Goal: Entertainment & Leisure: Consume media (video, audio)

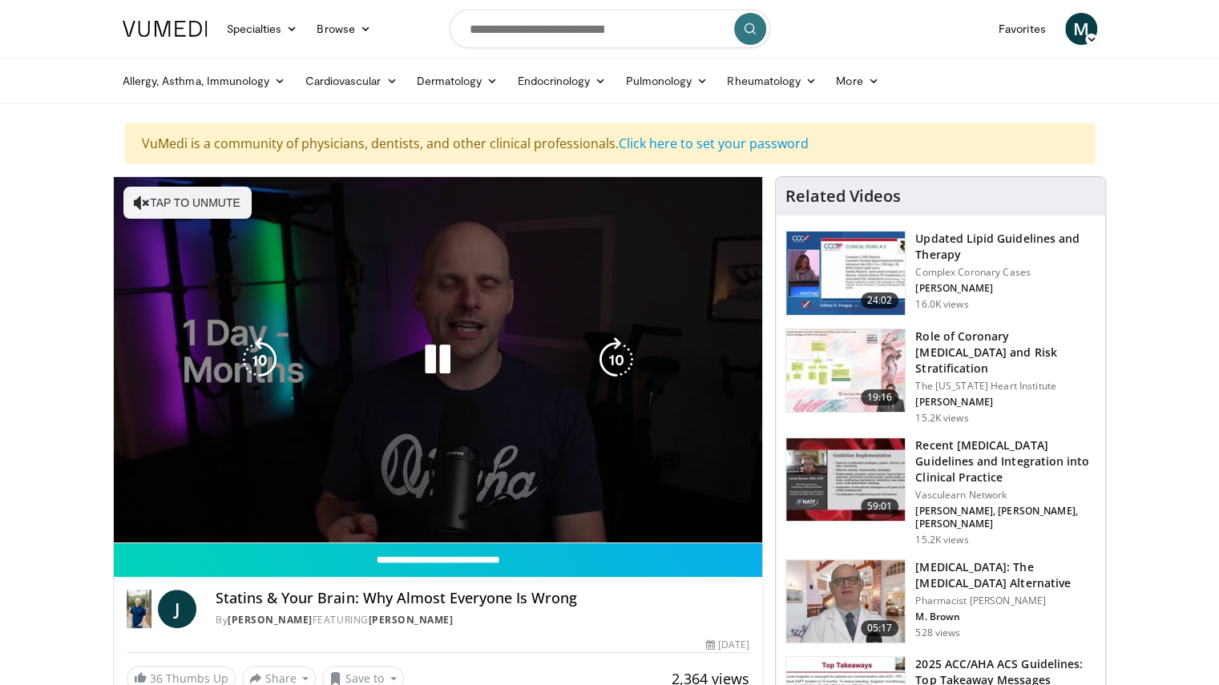
click at [314, 377] on div "10 seconds Tap to unmute" at bounding box center [438, 359] width 649 height 365
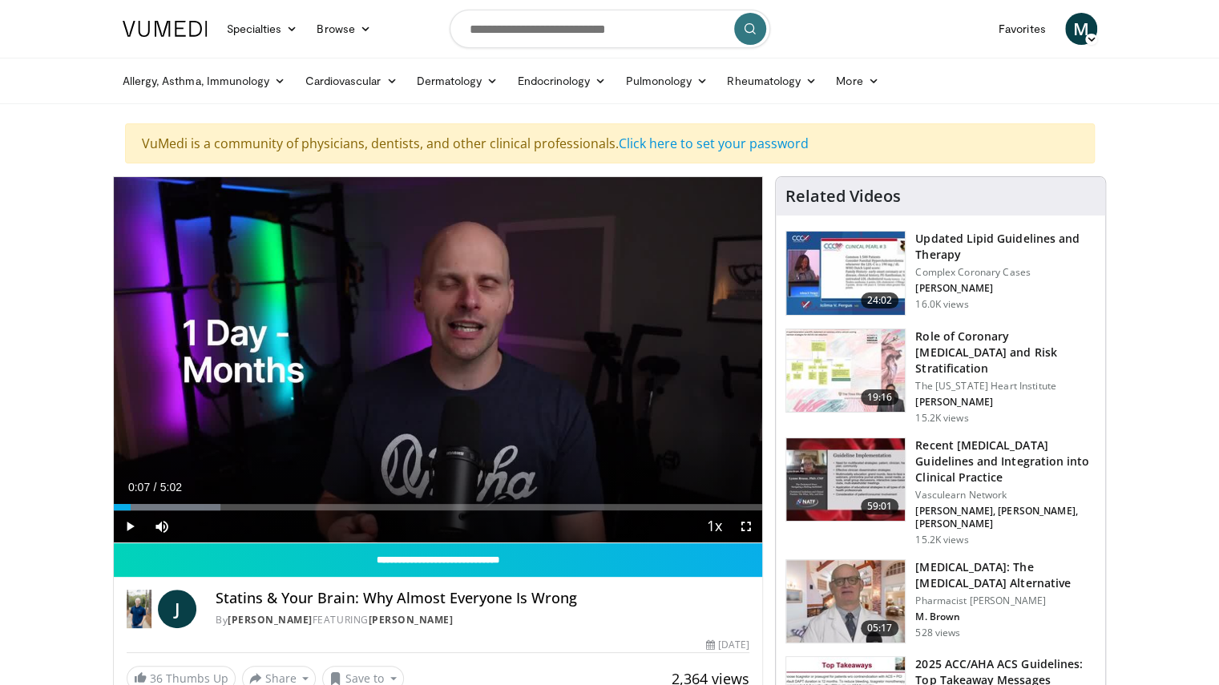
click at [184, 519] on div "Current Time 0:07 / Duration 5:02 Play Skip Backward Skip Forward Mute Loaded :…" at bounding box center [438, 526] width 649 height 32
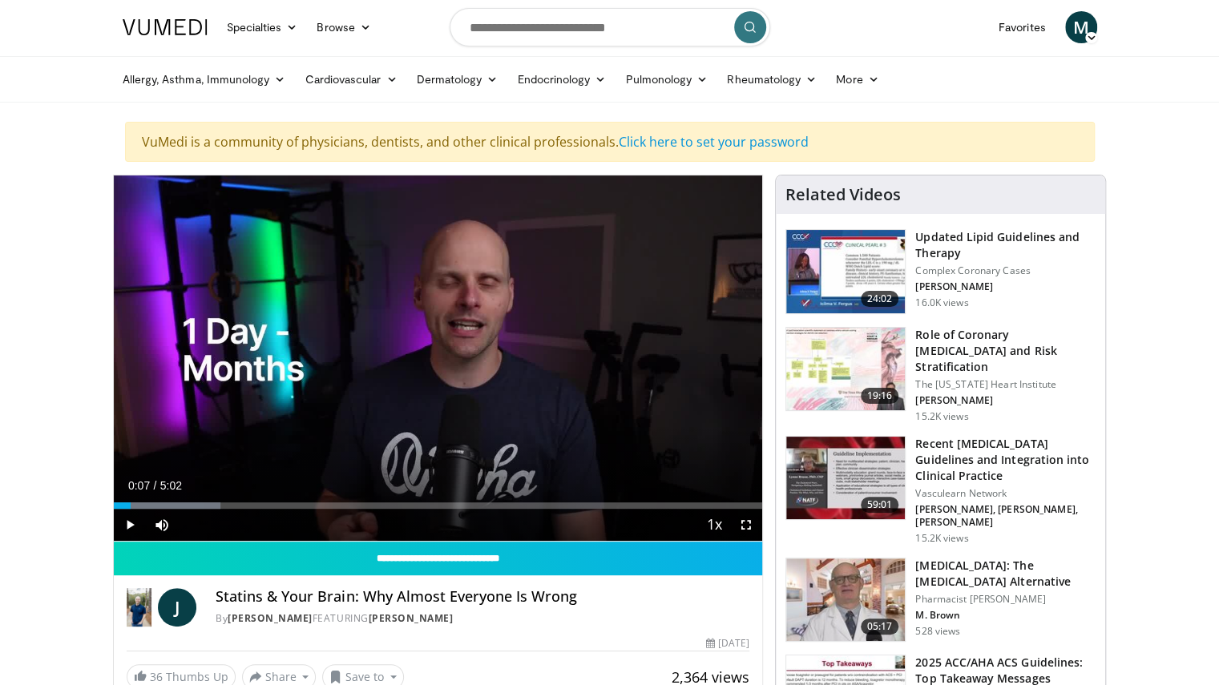
click at [460, 348] on div "Video Player" at bounding box center [437, 358] width 389 height 32
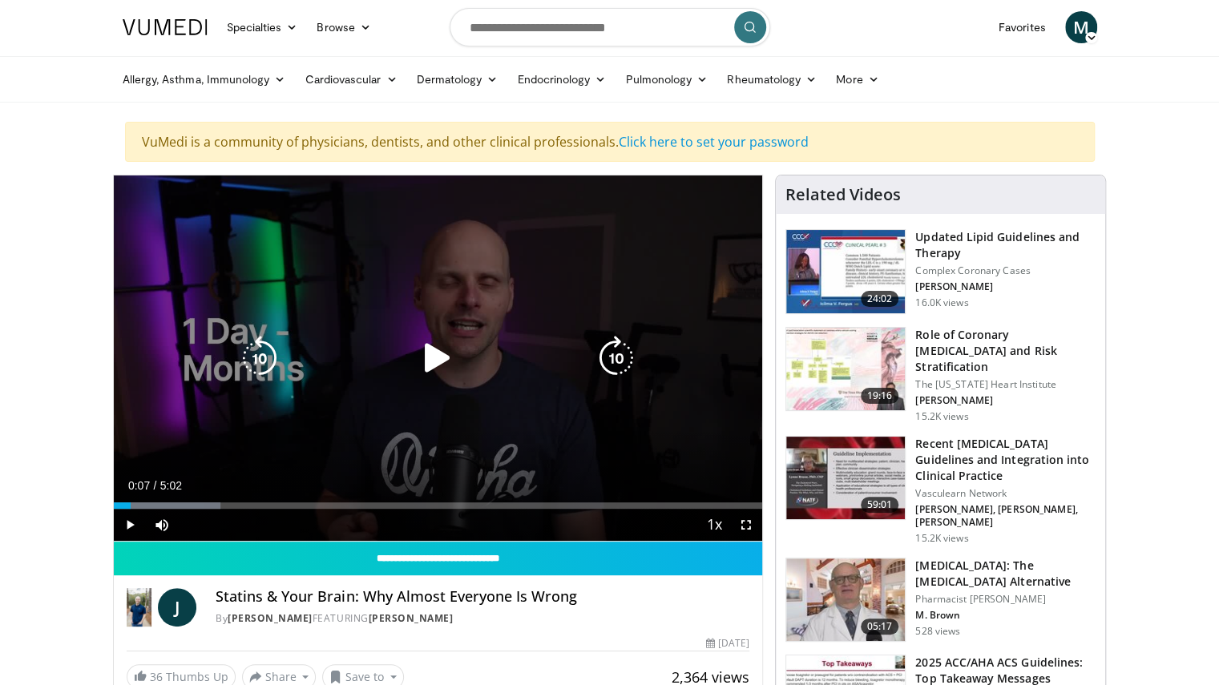
click at [434, 363] on icon "Video Player" at bounding box center [437, 358] width 45 height 45
click at [205, 256] on div "10 seconds Tap to unmute" at bounding box center [438, 357] width 649 height 365
